Goal: Task Accomplishment & Management: Manage account settings

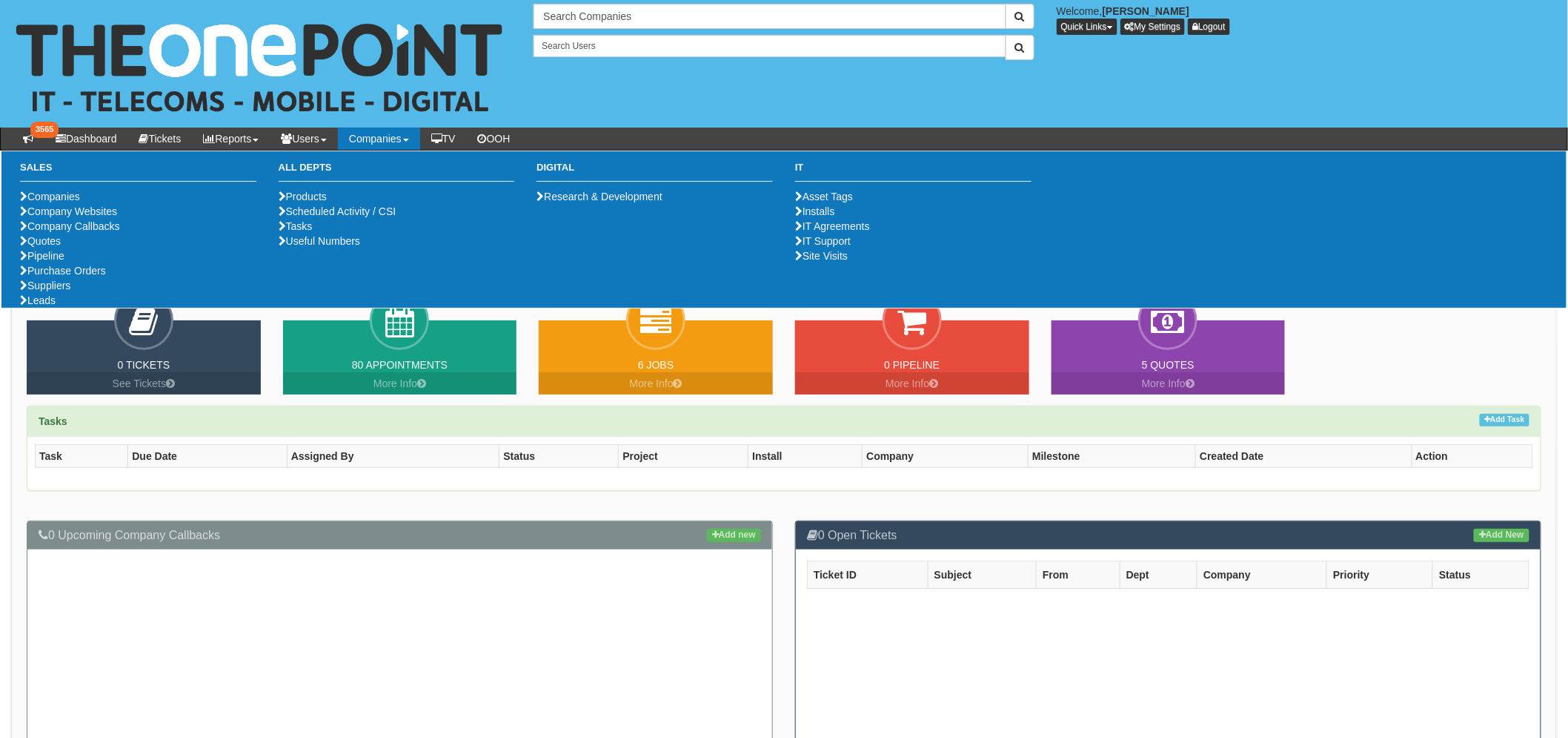
click at [49, 308] on ul "Companies Company Websites Company Callbacks Quotes Pipeline Purchase Orders Su…" at bounding box center [138, 248] width 236 height 119
click at [51, 277] on link "Purchase Orders" at bounding box center [63, 270] width 86 height 12
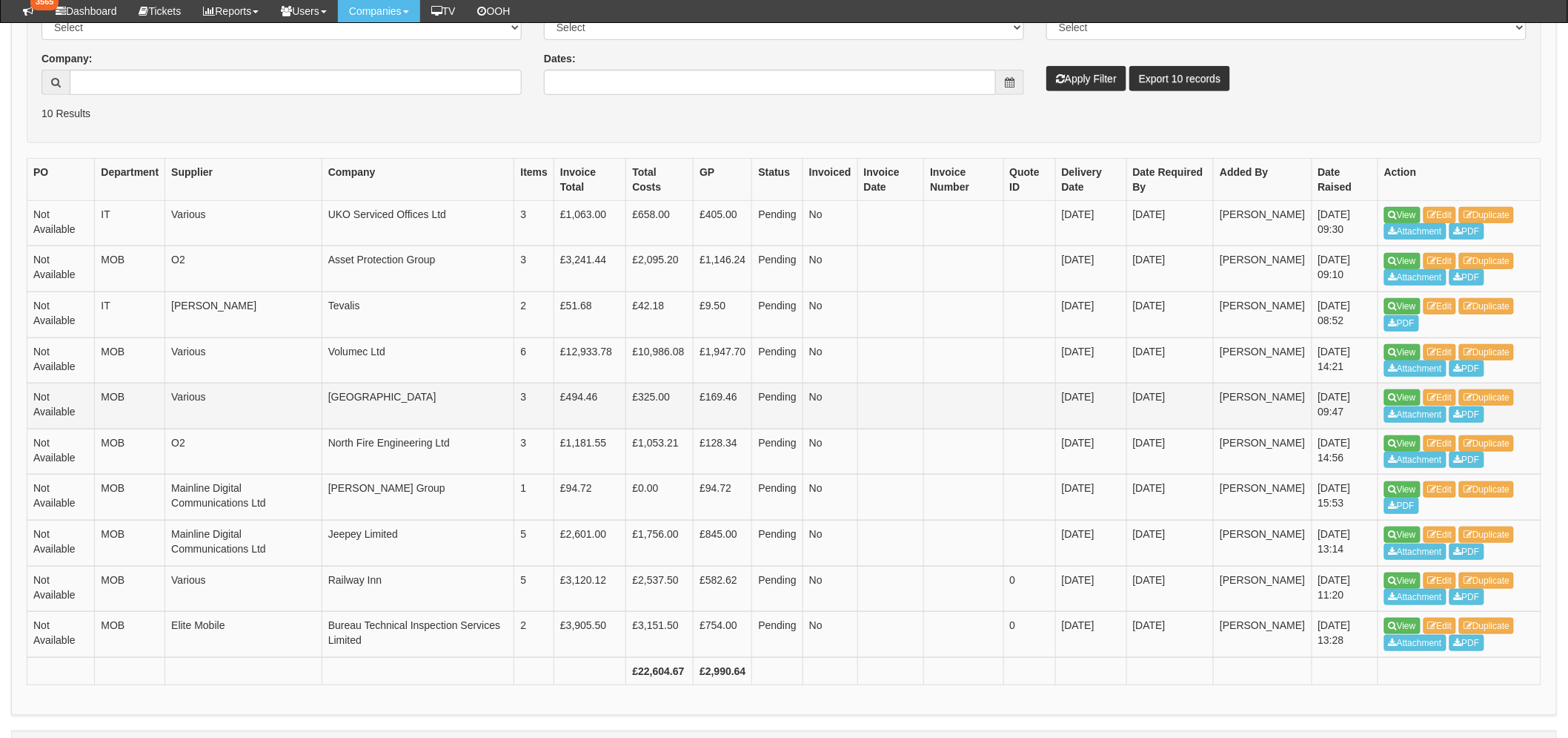
scroll to position [329, 0]
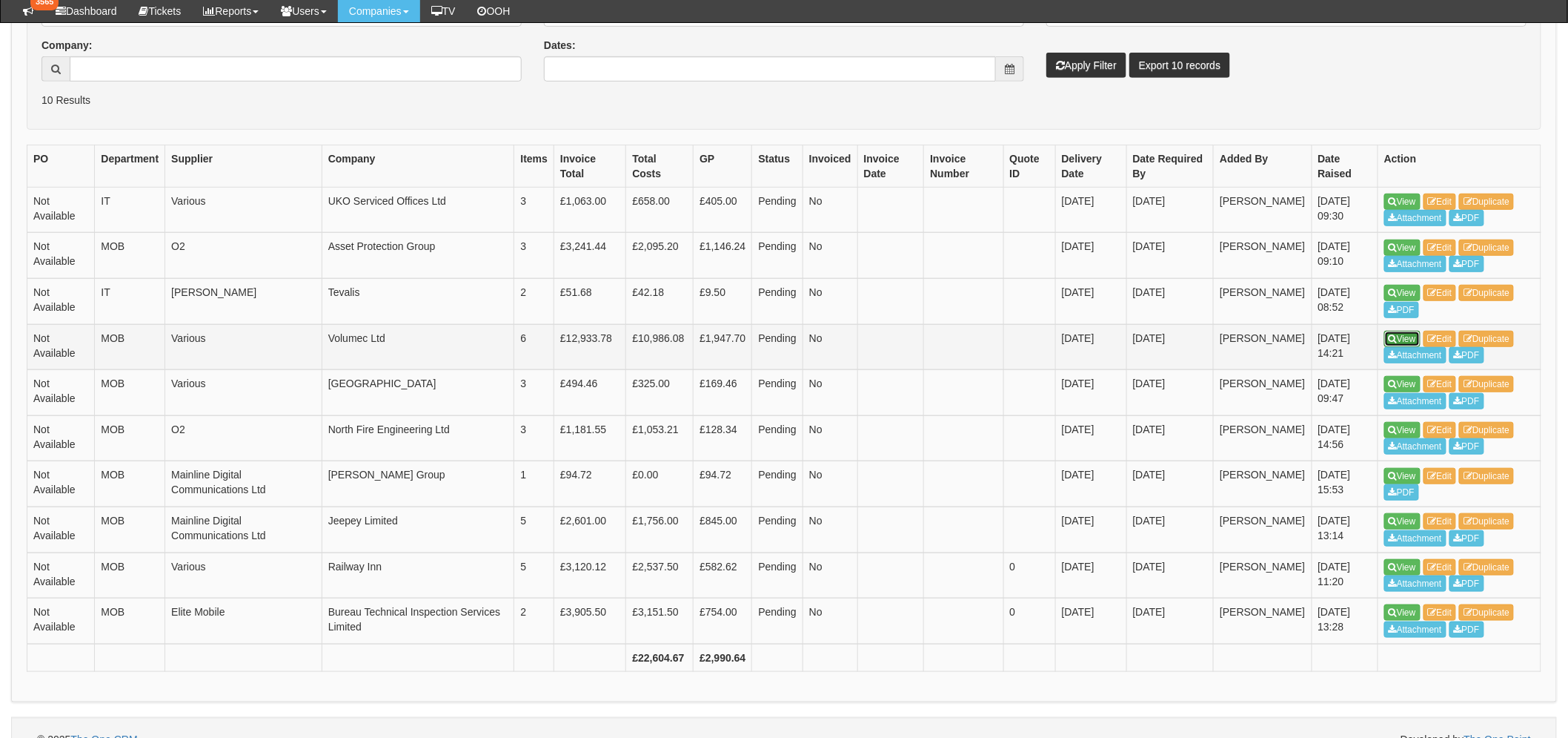
click at [1406, 341] on link "View" at bounding box center [1402, 338] width 37 height 16
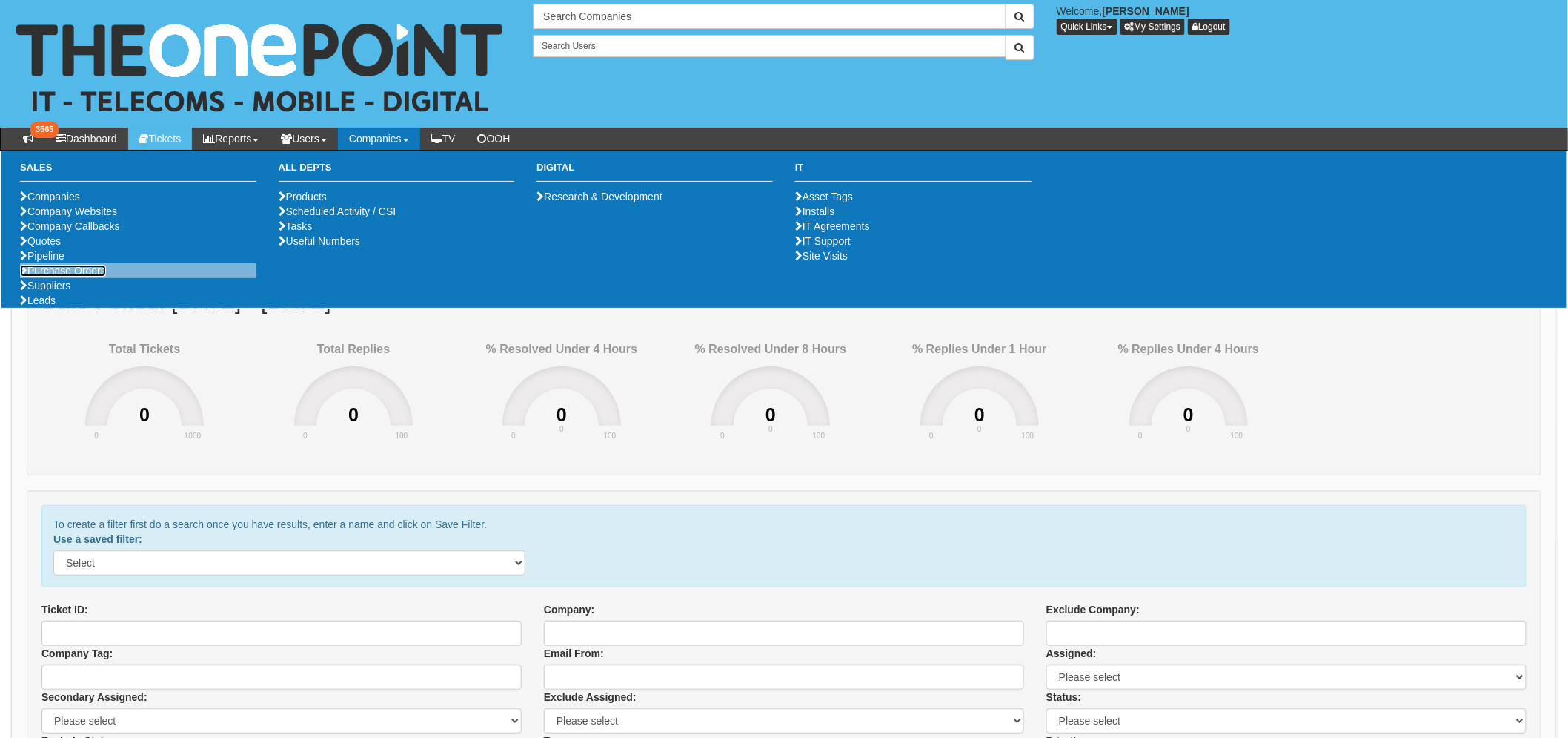
click at [92, 277] on link "Purchase Orders" at bounding box center [63, 270] width 86 height 12
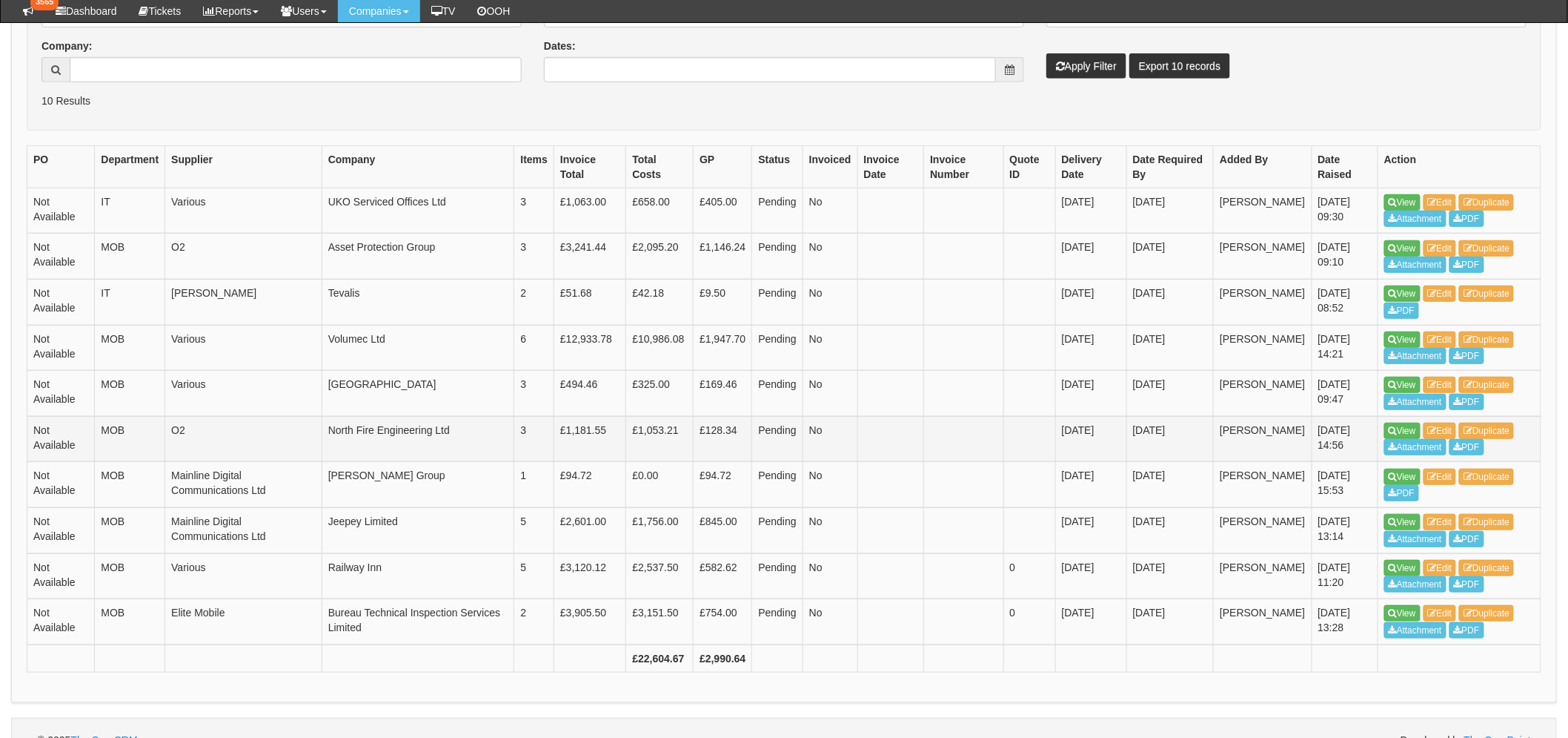
scroll to position [329, 0]
click at [1408, 341] on link "View" at bounding box center [1402, 338] width 37 height 16
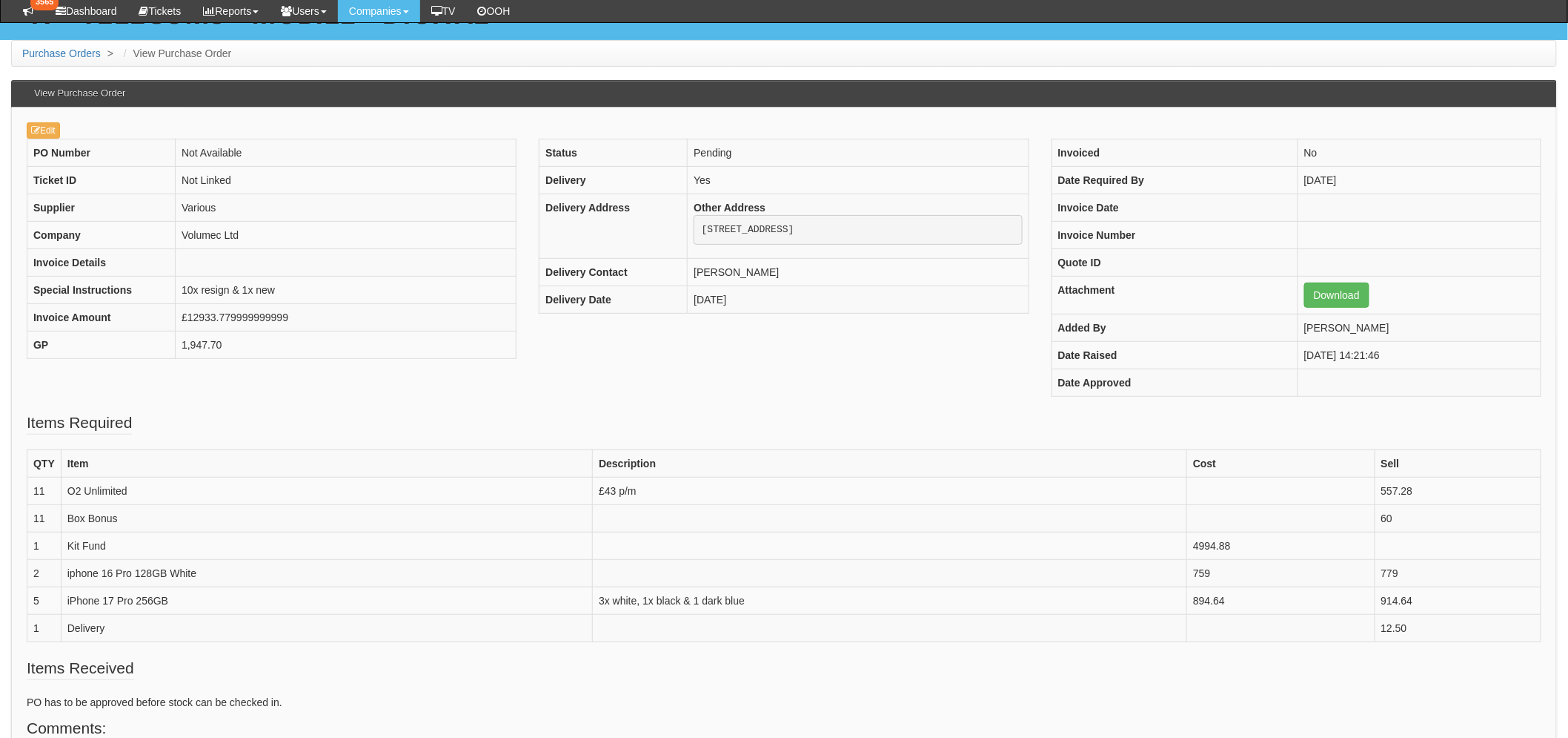
scroll to position [82, 0]
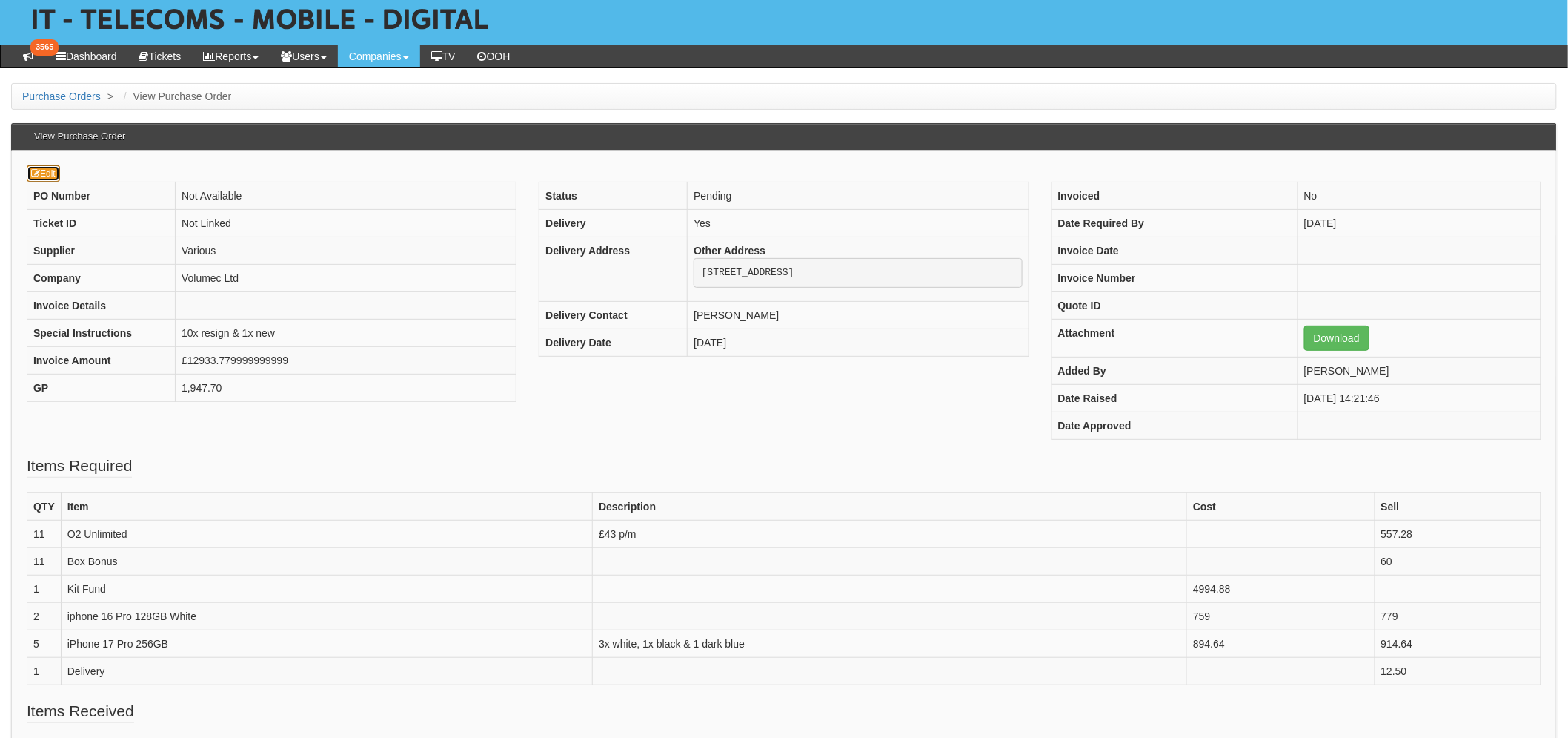
drag, startPoint x: 50, startPoint y: 171, endPoint x: 49, endPoint y: 162, distance: 9.1
click at [50, 171] on link "Edit" at bounding box center [43, 173] width 33 height 16
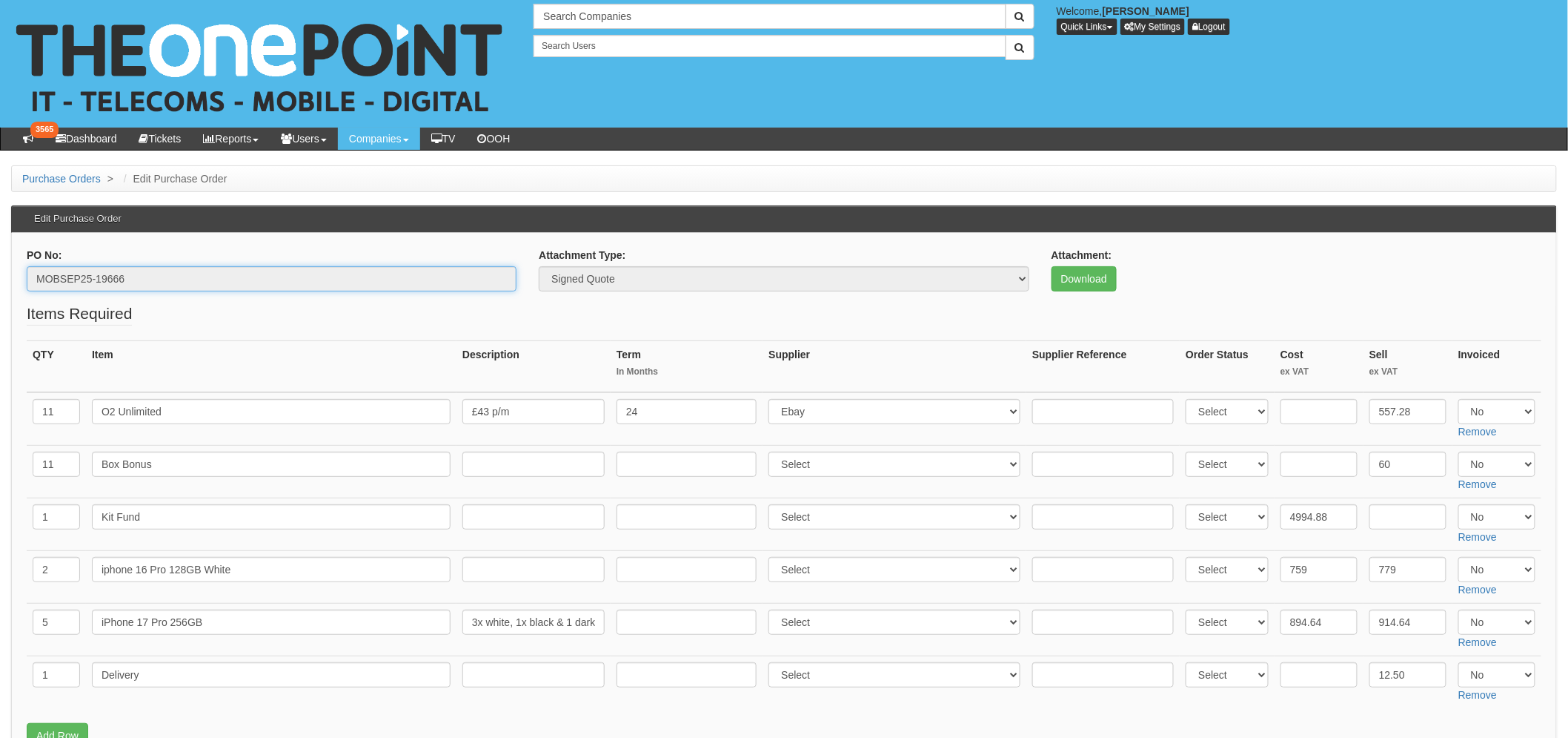
click at [111, 278] on input "MOBSEP25-19666" at bounding box center [271, 278] width 490 height 25
click at [594, 619] on input "3x white, 1x black & 1 dark blue" at bounding box center [533, 622] width 142 height 25
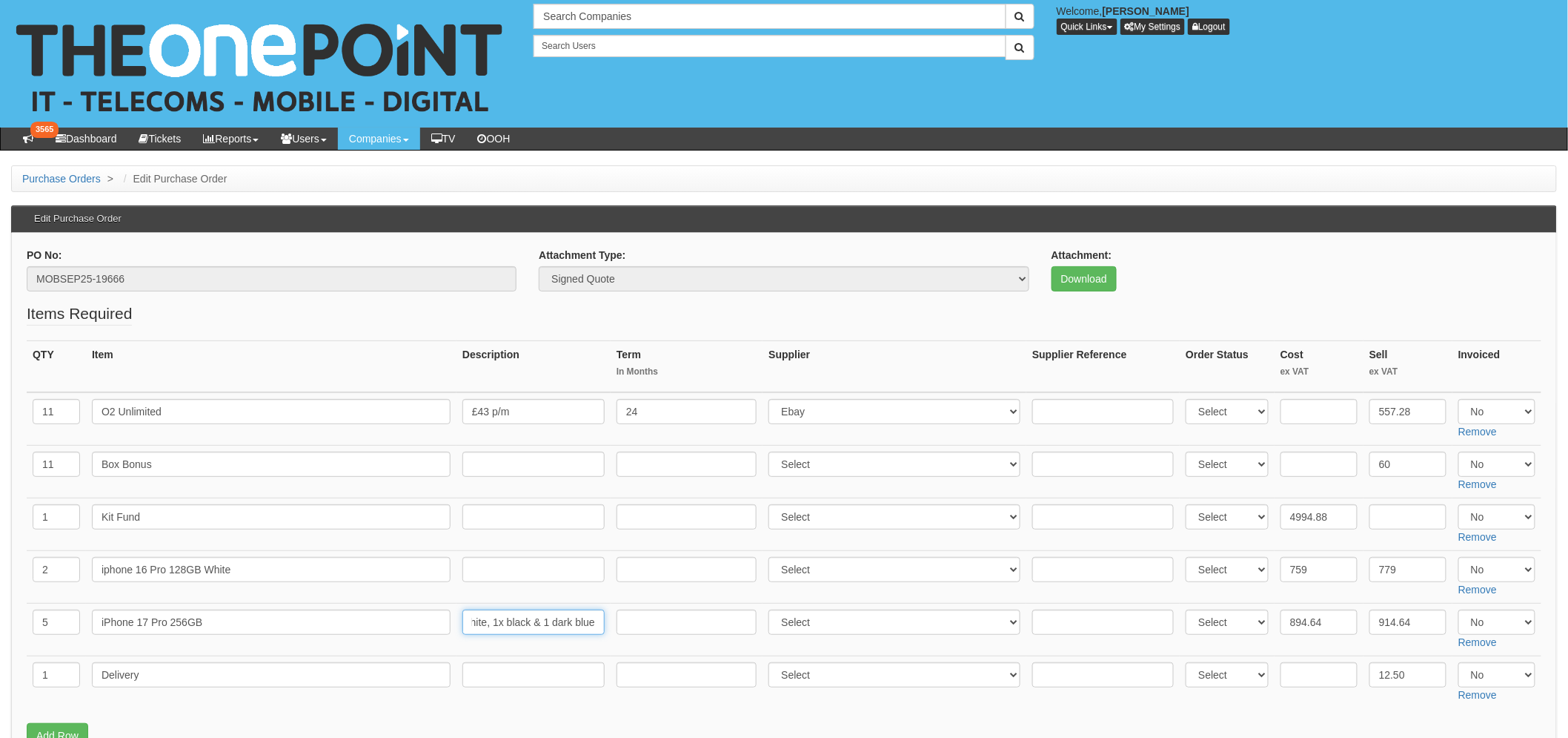
drag, startPoint x: 475, startPoint y: 619, endPoint x: 612, endPoint y: 621, distance: 137.0
click at [611, 621] on td "3x white, 1x black & 1 dark blue" at bounding box center [533, 629] width 154 height 53
